Goal: Information Seeking & Learning: Learn about a topic

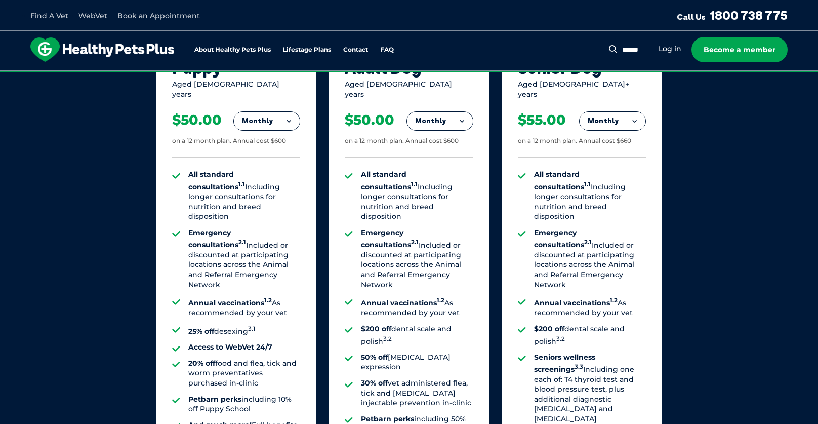
scroll to position [709, 0]
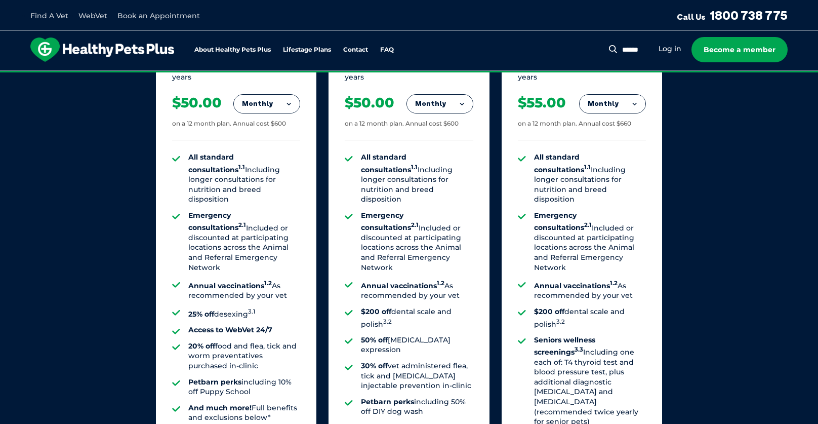
click at [266, 101] on button "Monthly" at bounding box center [267, 104] width 66 height 18
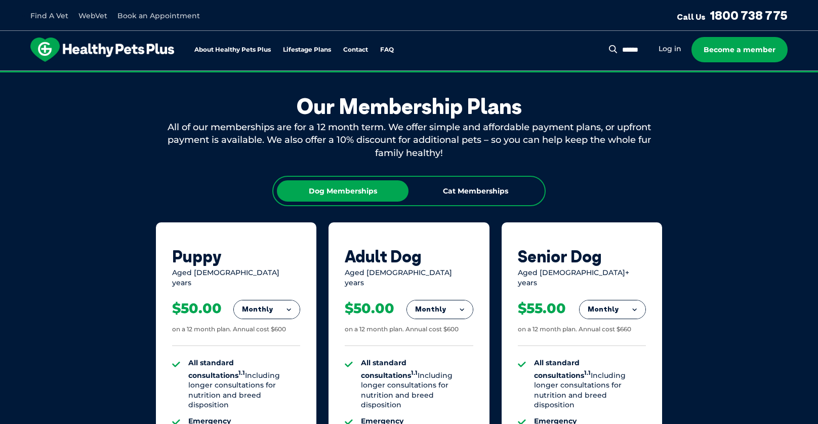
scroll to position [506, 0]
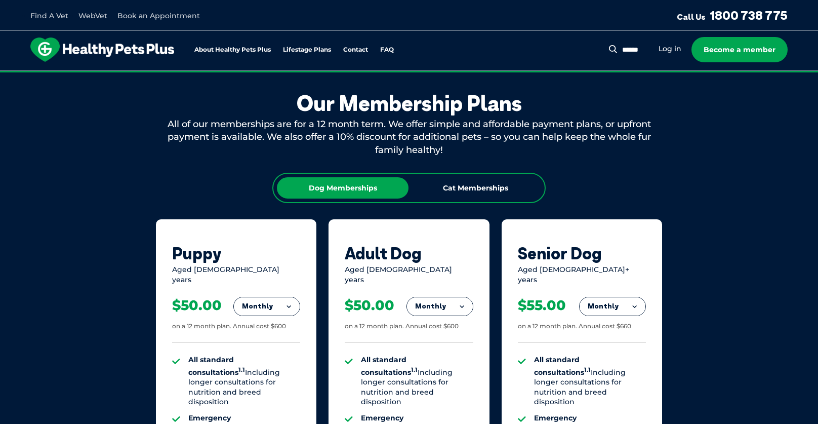
click at [276, 305] on button "Monthly" at bounding box center [267, 306] width 66 height 18
click at [267, 319] on li "Fortnightly" at bounding box center [267, 327] width 66 height 24
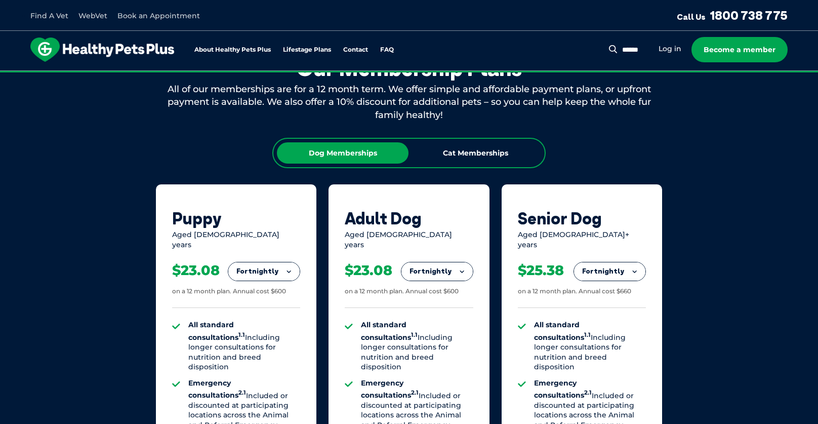
scroll to position [557, 0]
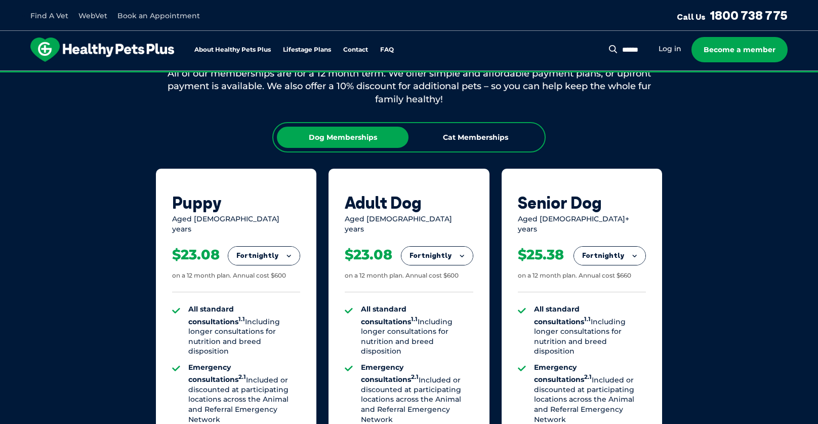
click at [279, 253] on button "Fortnightly" at bounding box center [263, 256] width 71 height 18
click at [256, 294] on li "Monthly" at bounding box center [263, 301] width 71 height 24
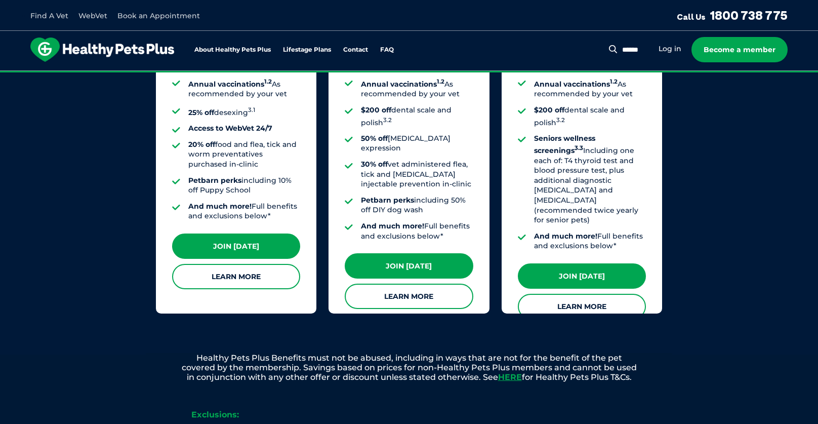
scroll to position [911, 0]
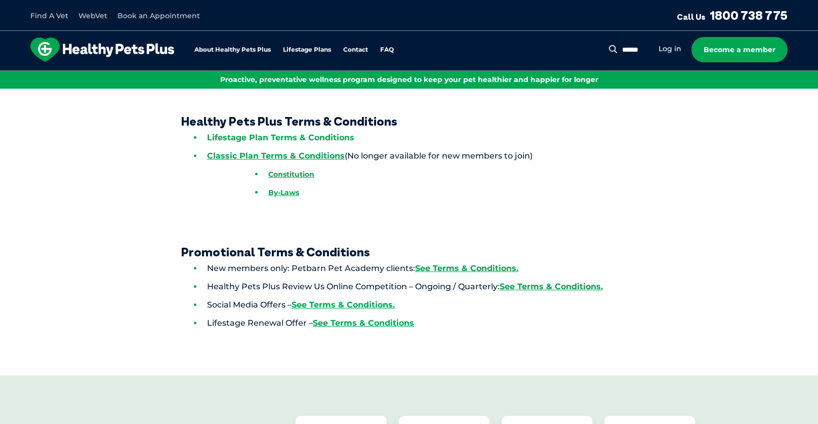
click at [269, 137] on link "Lifestage Plan Terms & Conditions" at bounding box center [280, 138] width 147 height 10
click at [98, 13] on link "WebVet" at bounding box center [92, 15] width 29 height 9
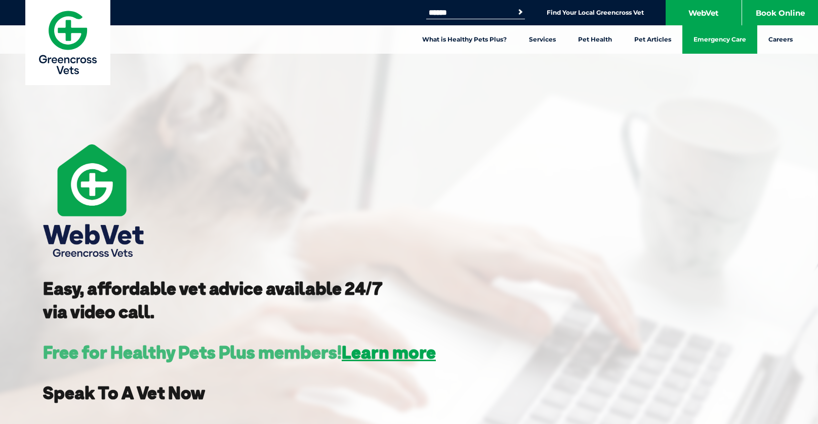
click at [705, 46] on link "Emergency Care" at bounding box center [719, 39] width 75 height 28
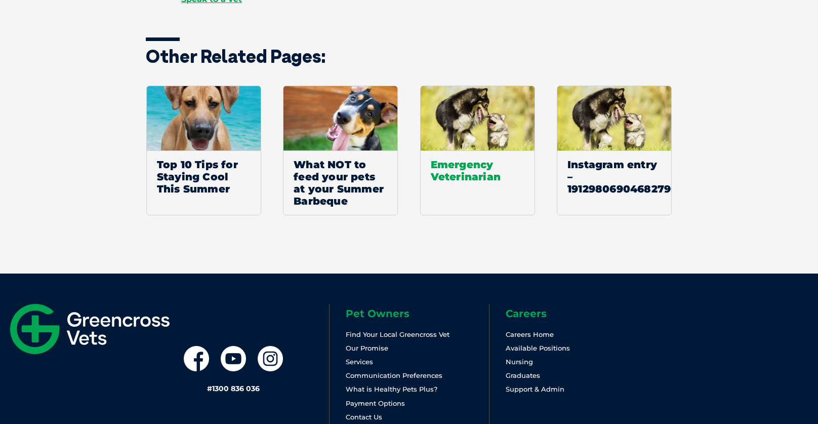
scroll to position [1547, 0]
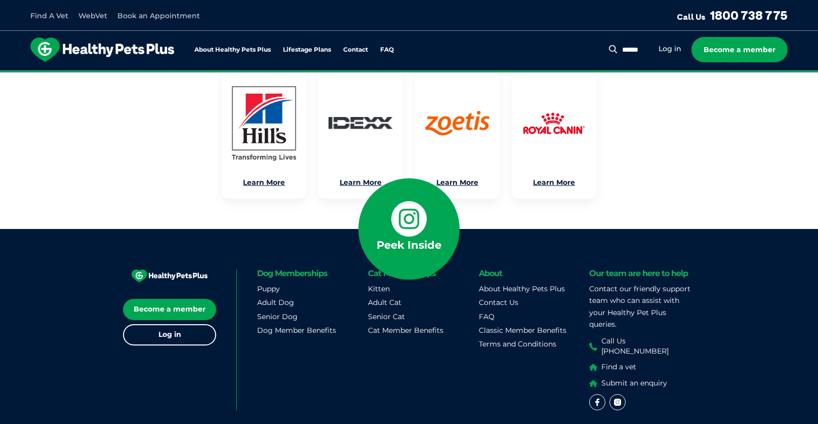
scroll to position [2535, 0]
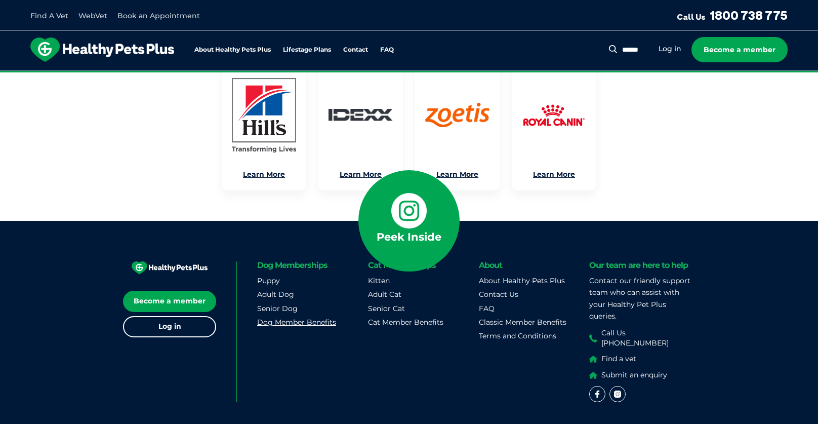
click at [275, 317] on link "Dog Member Benefits" at bounding box center [296, 321] width 79 height 9
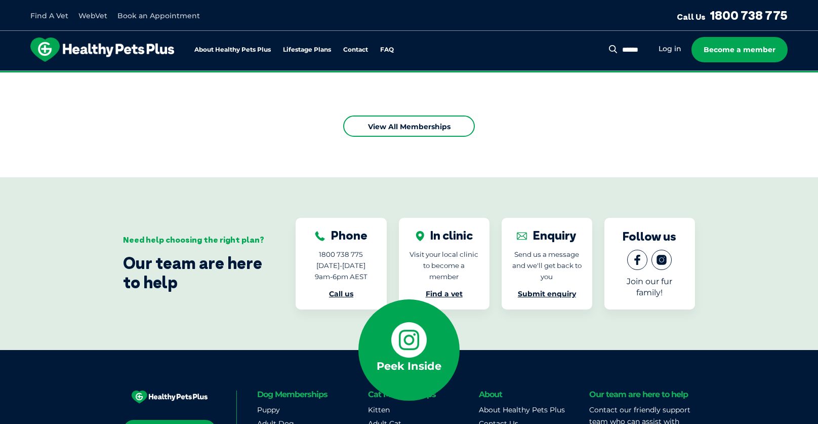
scroll to position [1539, 0]
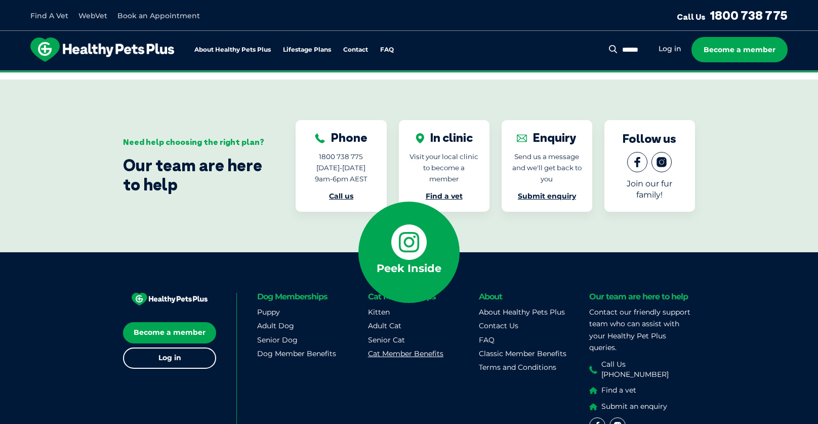
click at [400, 349] on link "Cat Member Benefits" at bounding box center [405, 353] width 75 height 9
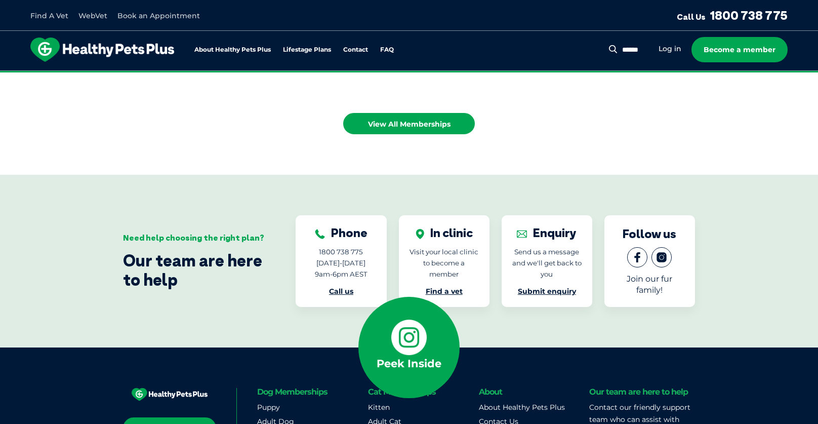
scroll to position [1445, 0]
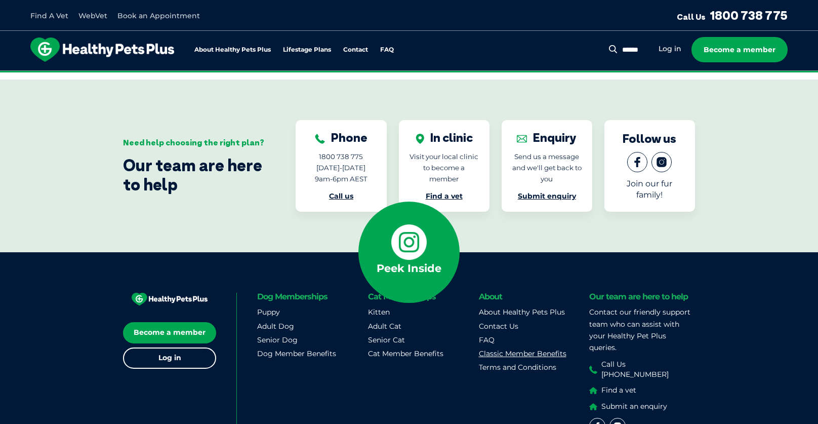
click at [500, 349] on link "Classic Member Benefits" at bounding box center [523, 353] width 88 height 9
